Goal: Transaction & Acquisition: Purchase product/service

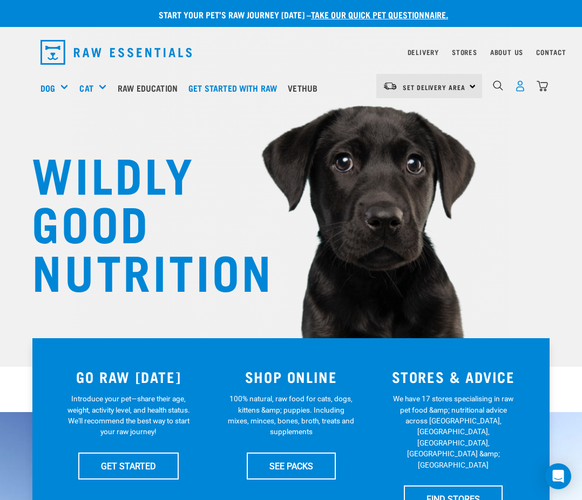
click at [521, 84] on img "dropdown navigation" at bounding box center [519, 85] width 11 height 11
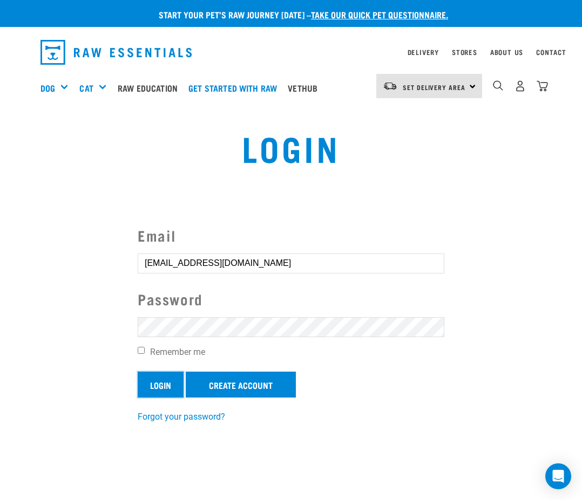
click at [165, 382] on input "Login" at bounding box center [161, 385] width 46 height 26
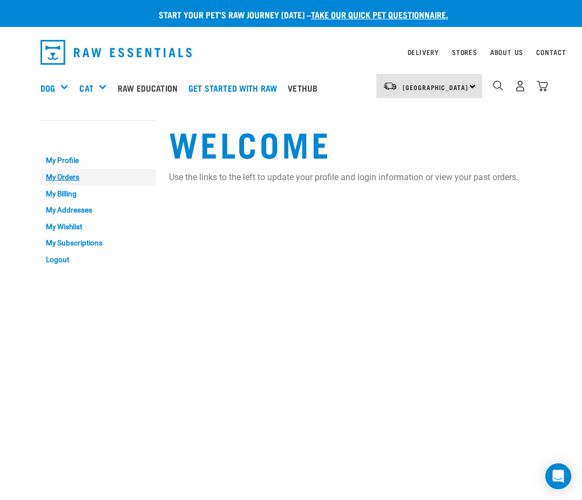
click at [59, 173] on link "My Orders" at bounding box center [98, 177] width 116 height 17
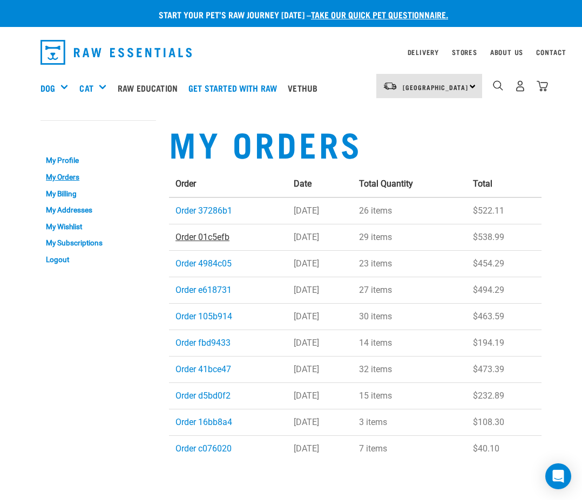
click at [204, 232] on link "Order 01c5efb" at bounding box center [202, 237] width 54 height 10
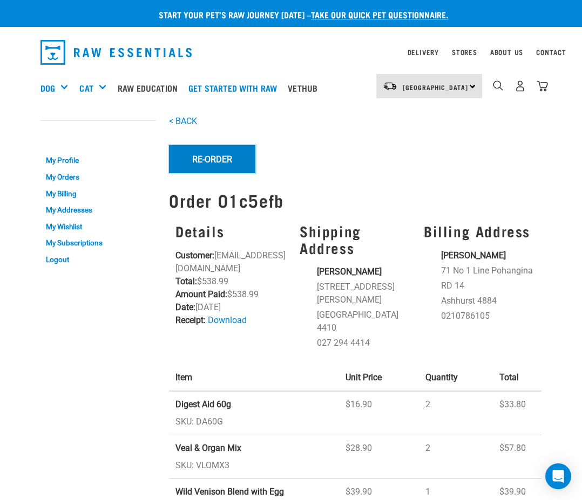
click at [229, 154] on button "Re-Order" at bounding box center [212, 159] width 86 height 28
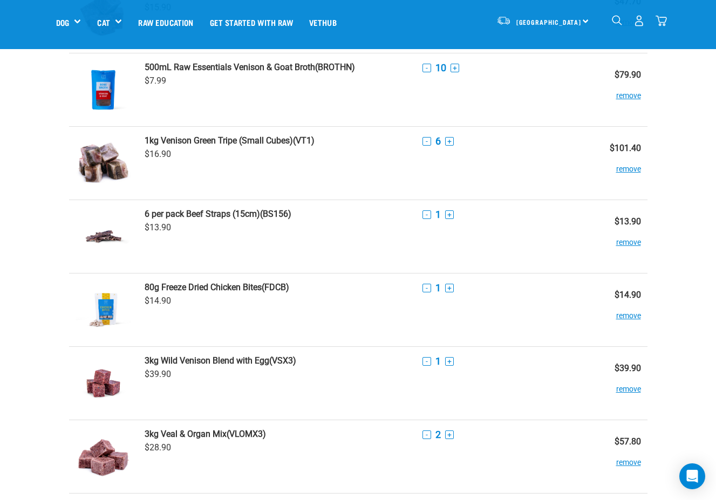
scroll to position [261, 0]
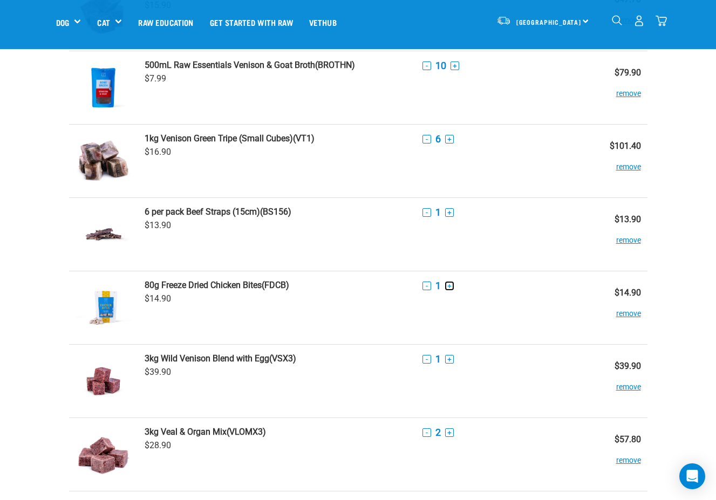
click at [450, 285] on button "+" at bounding box center [449, 286] width 9 height 9
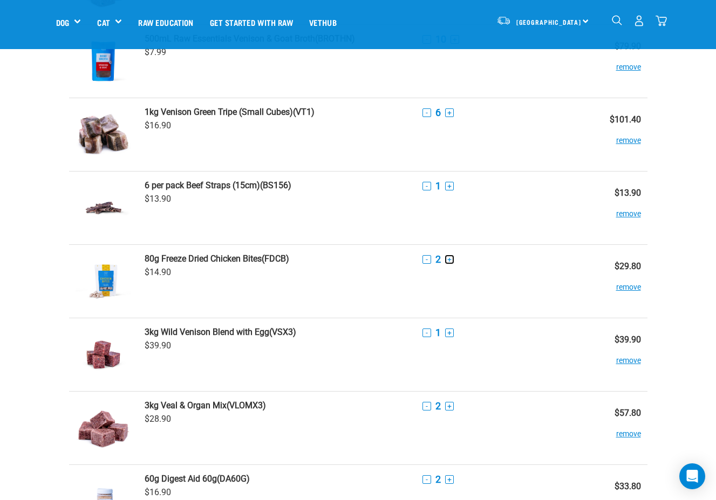
scroll to position [238, 0]
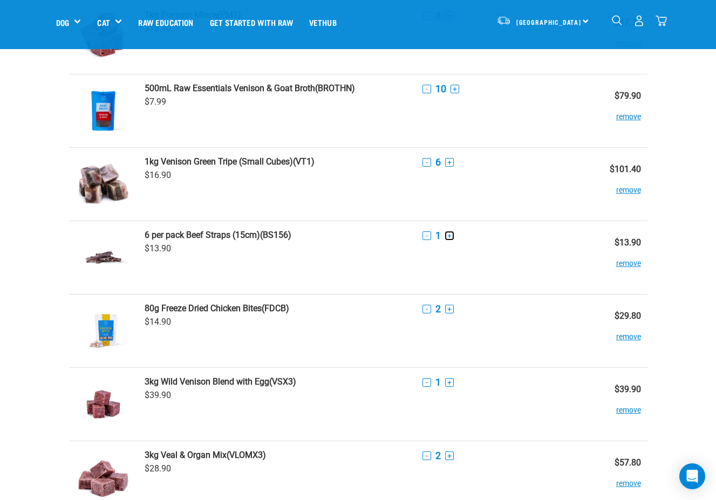
click at [450, 236] on button "+" at bounding box center [449, 236] width 9 height 9
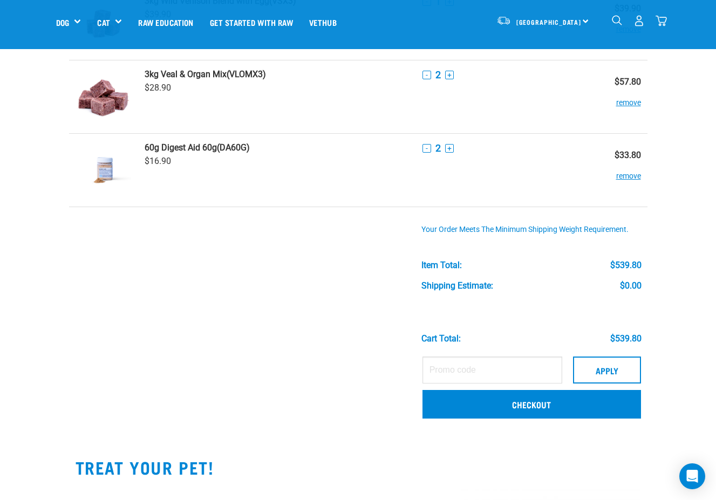
scroll to position [629, 0]
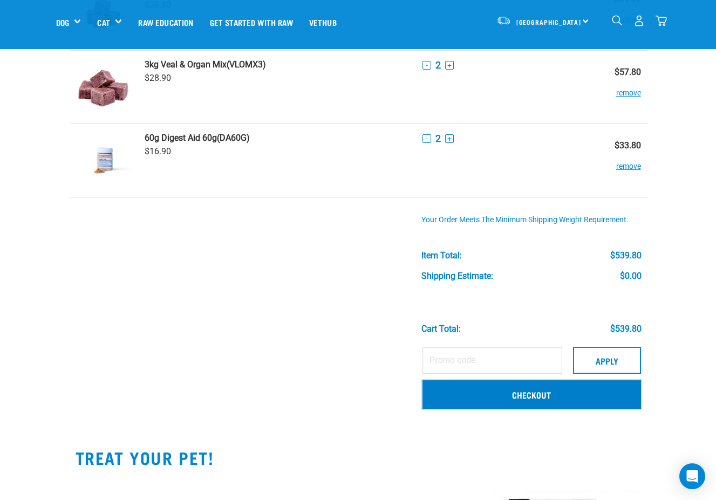
click at [517, 394] on link "Checkout" at bounding box center [532, 395] width 219 height 28
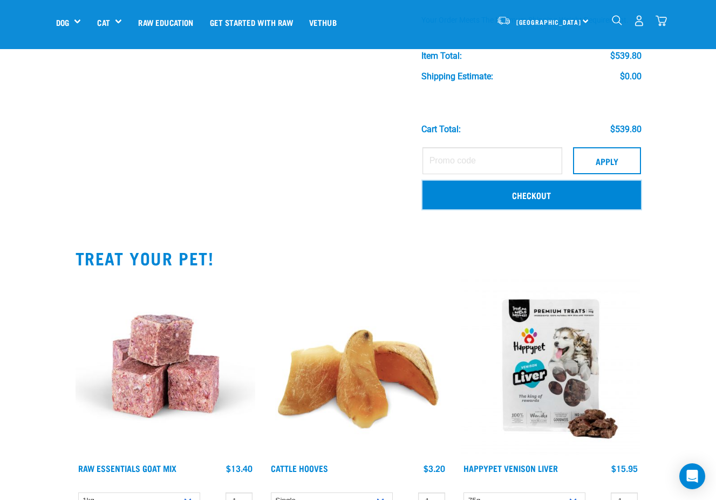
scroll to position [830, 0]
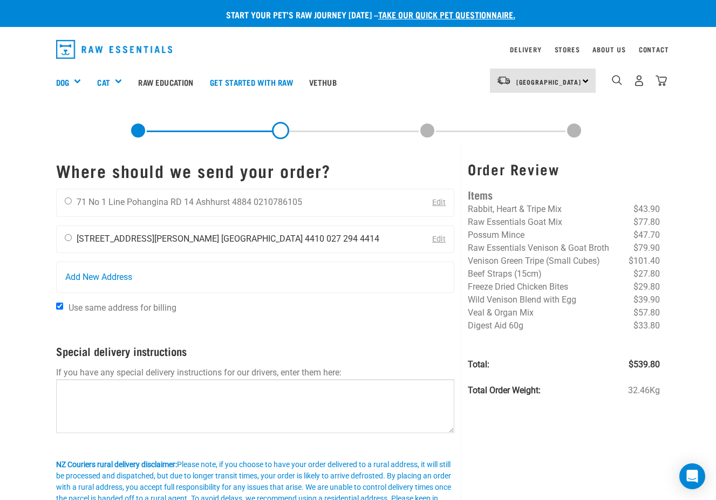
click at [148, 239] on li "[STREET_ADDRESS][PERSON_NAME]" at bounding box center [148, 239] width 142 height 10
click at [69, 236] on input "radio" at bounding box center [68, 237] width 7 height 7
radio input "true"
drag, startPoint x: 58, startPoint y: 307, endPoint x: 86, endPoint y: 310, distance: 27.8
click at [59, 307] on input "Use same address for billing" at bounding box center [59, 306] width 7 height 7
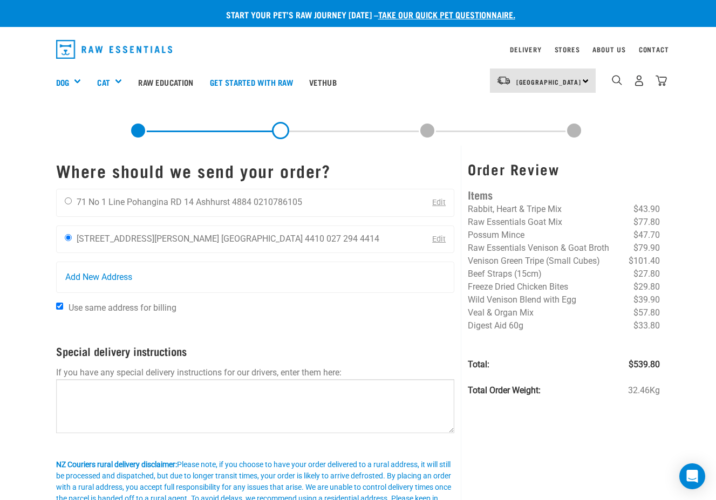
checkbox input "false"
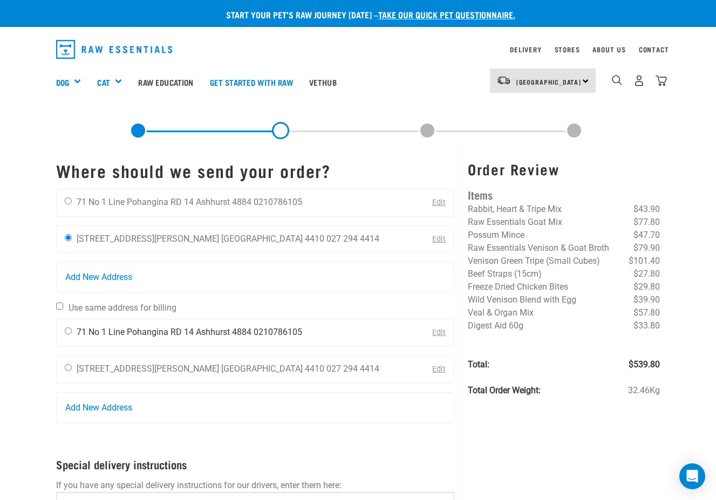
click at [69, 332] on input "radio" at bounding box center [68, 331] width 7 height 7
radio input "true"
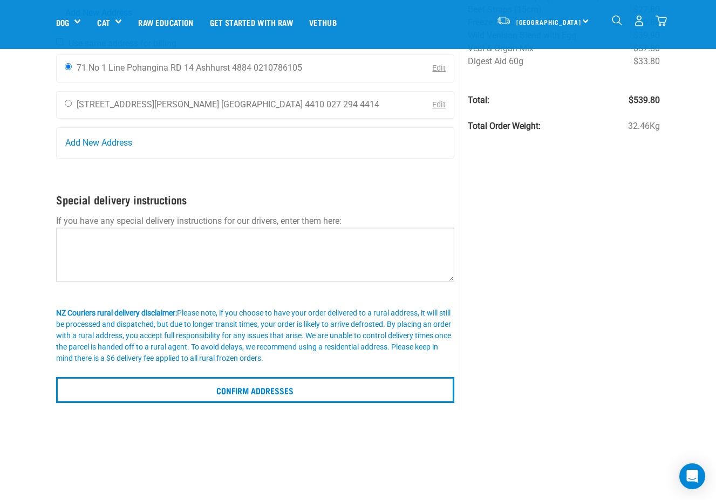
scroll to position [189, 0]
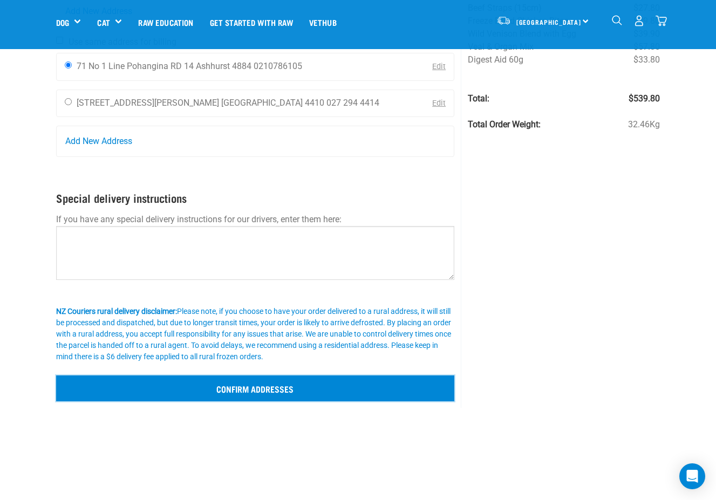
click at [271, 381] on input "Confirm addresses" at bounding box center [255, 389] width 399 height 26
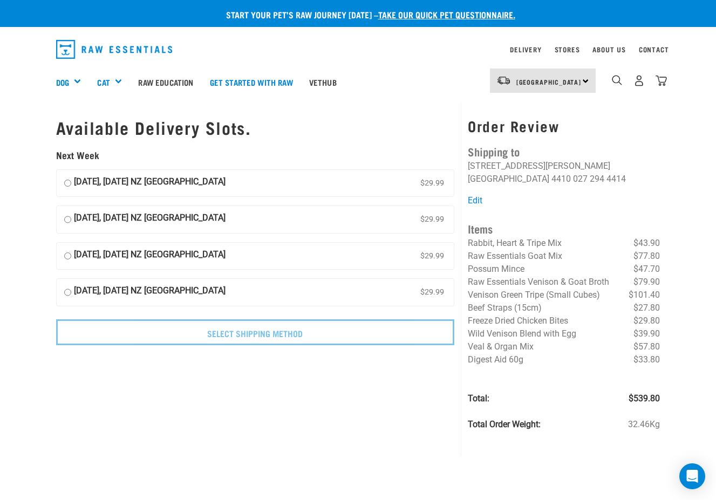
click at [67, 219] on input "[DATE], [DATE] NZ [GEOGRAPHIC_DATA] $29.99" at bounding box center [67, 220] width 7 height 16
radio input "true"
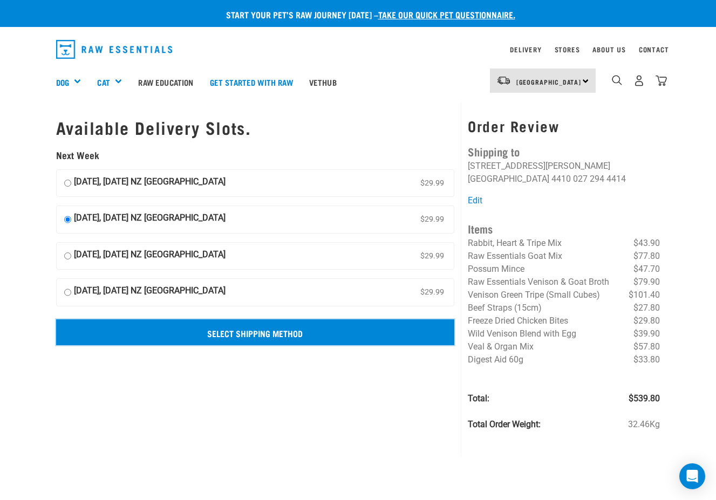
click at [283, 326] on input "Select Shipping Method" at bounding box center [255, 333] width 399 height 26
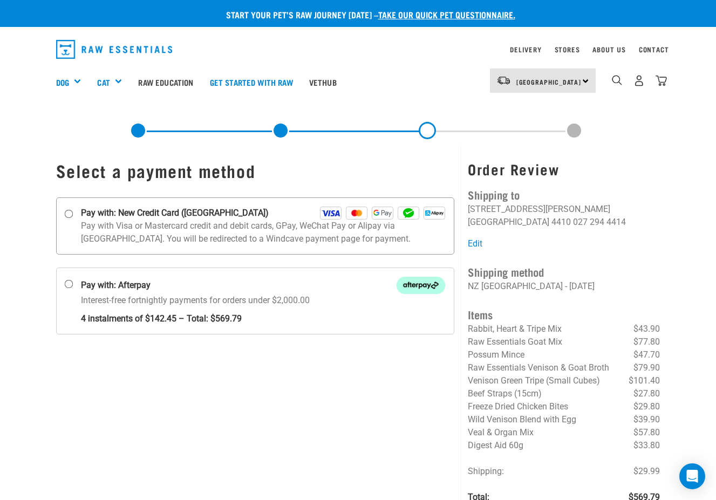
click at [69, 215] on input "Pay with: New Credit Card ([GEOGRAPHIC_DATA])" at bounding box center [68, 213] width 9 height 9
radio input "true"
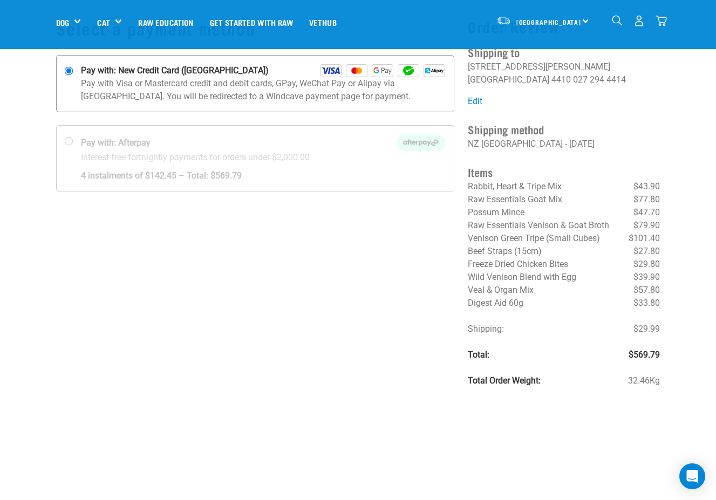
scroll to position [53, 0]
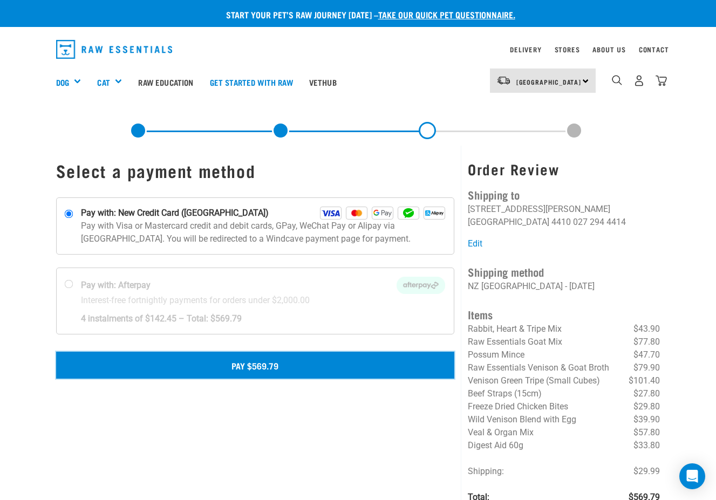
click at [262, 363] on button "Pay $569.79" at bounding box center [255, 365] width 399 height 27
